Goal: Task Accomplishment & Management: Complete application form

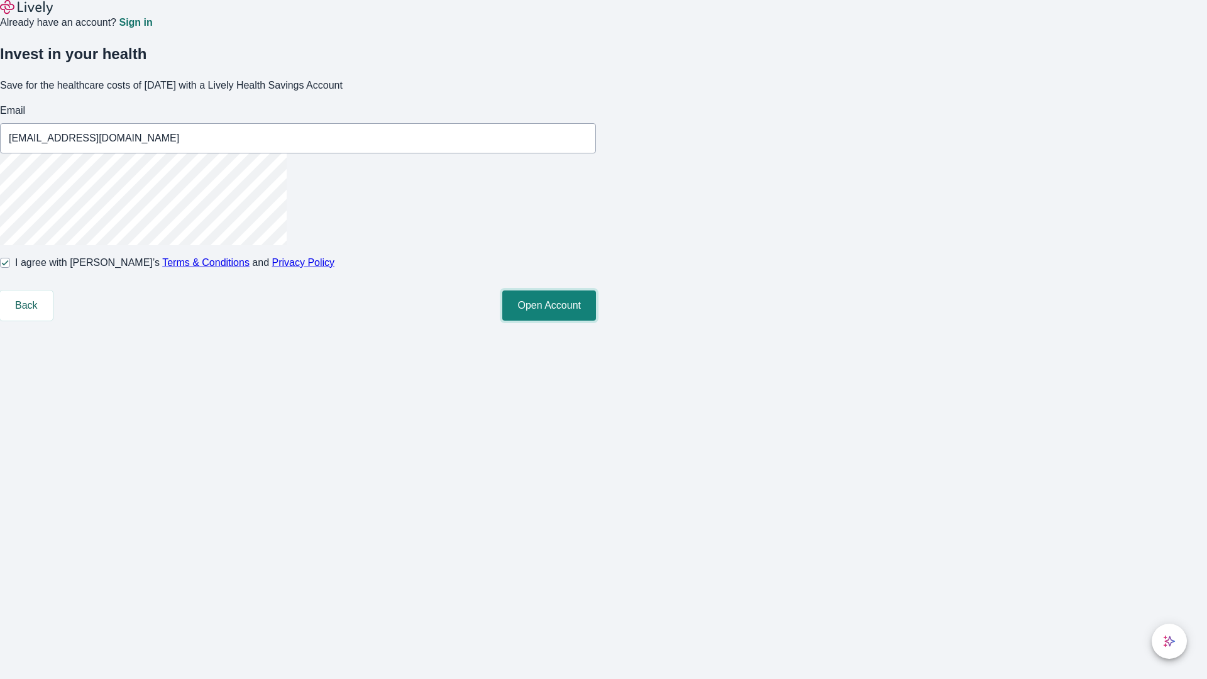
click at [596, 321] on button "Open Account" at bounding box center [549, 306] width 94 height 30
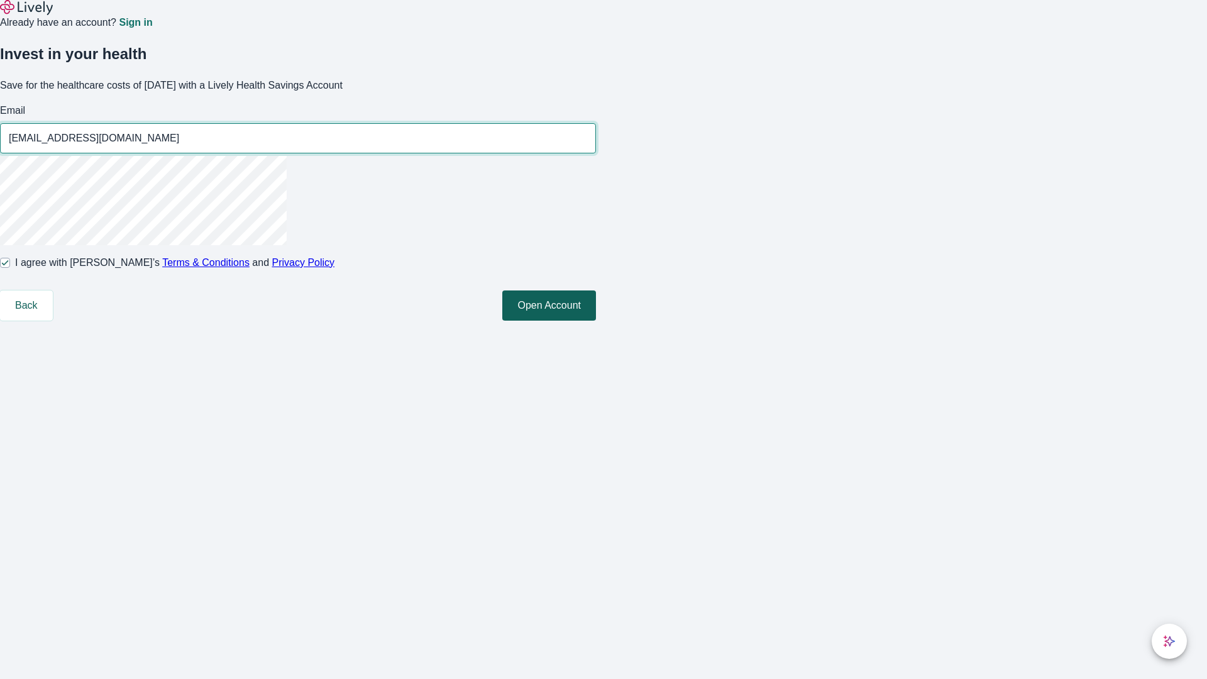
type input "[EMAIL_ADDRESS][DOMAIN_NAME]"
click at [10, 268] on input "I agree with Lively’s Terms & Conditions and Privacy Policy" at bounding box center [5, 263] width 10 height 10
checkbox input "false"
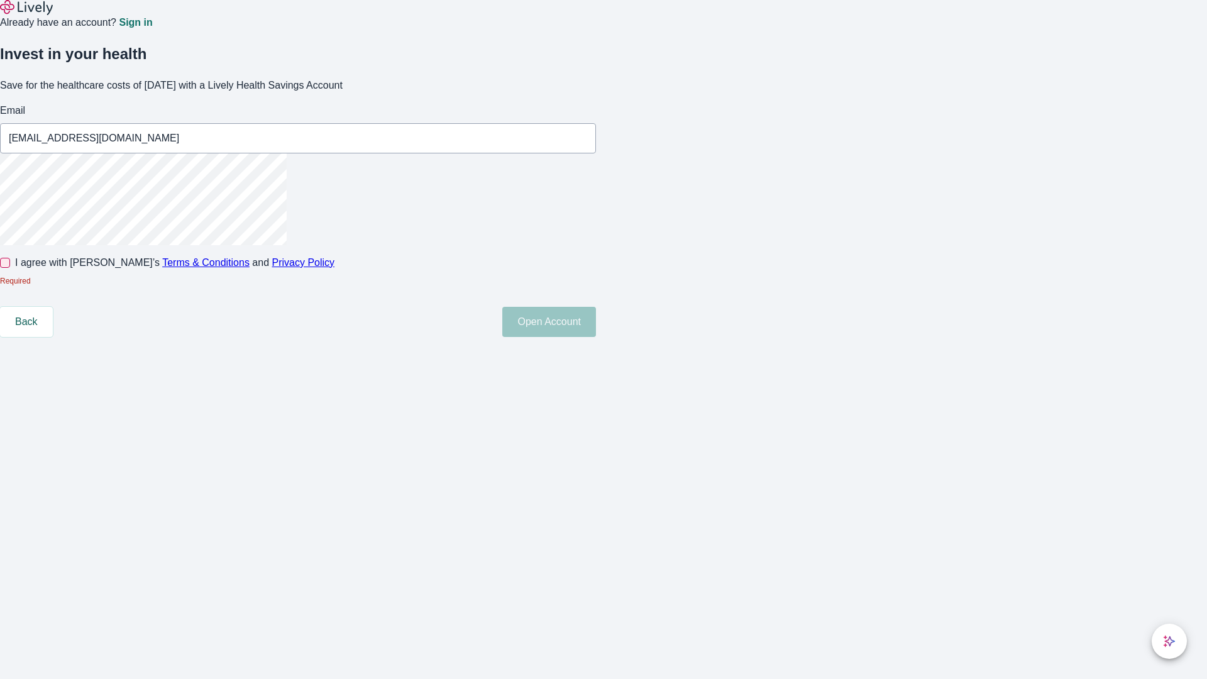
type input "[EMAIL_ADDRESS][DOMAIN_NAME]"
click at [10, 268] on input "I agree with Lively’s Terms & Conditions and Privacy Policy" at bounding box center [5, 263] width 10 height 10
checkbox input "true"
click at [596, 321] on button "Open Account" at bounding box center [549, 306] width 94 height 30
